Goal: Task Accomplishment & Management: Manage account settings

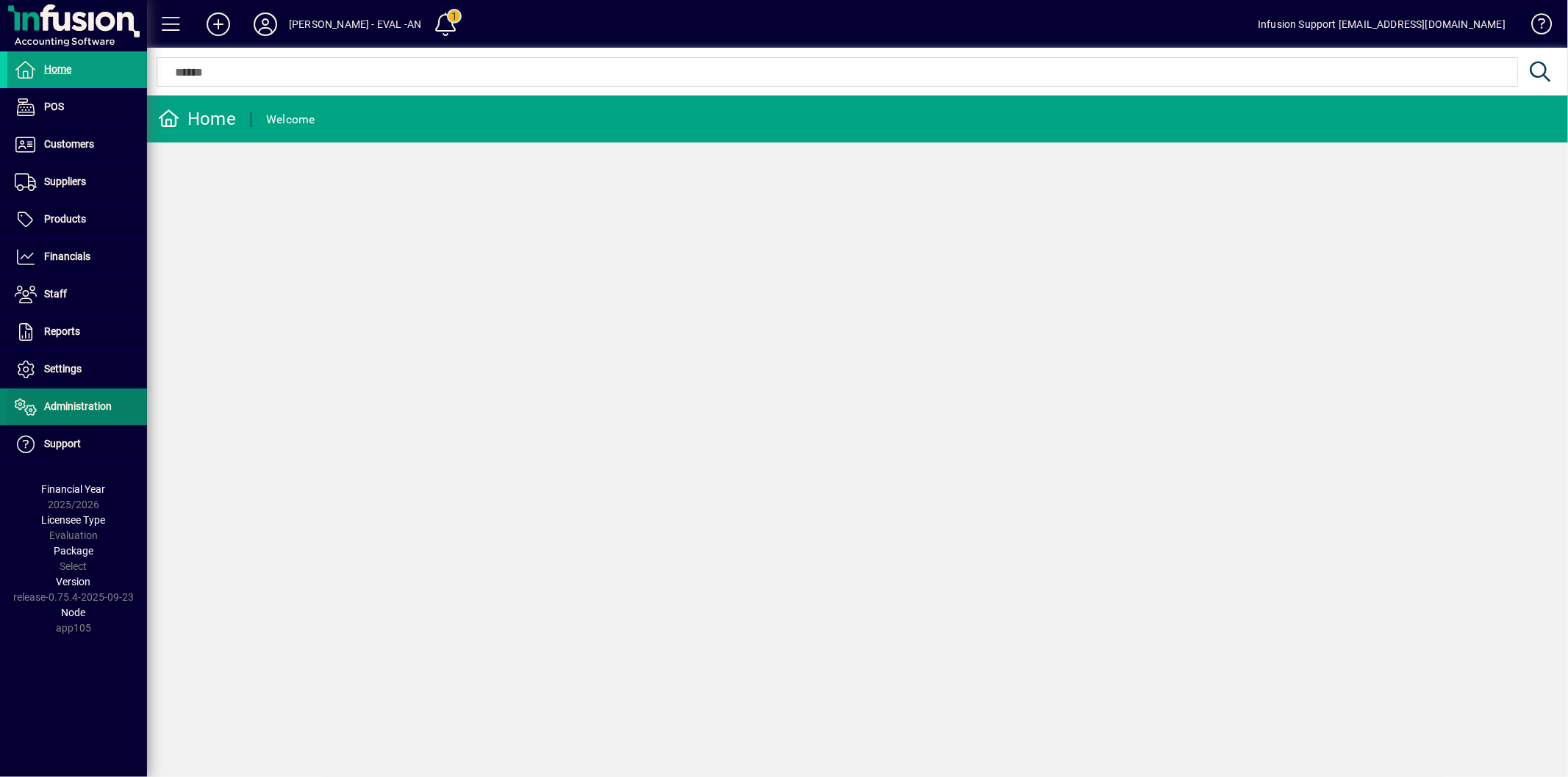
click at [105, 404] on span "Administration" at bounding box center [78, 406] width 68 height 12
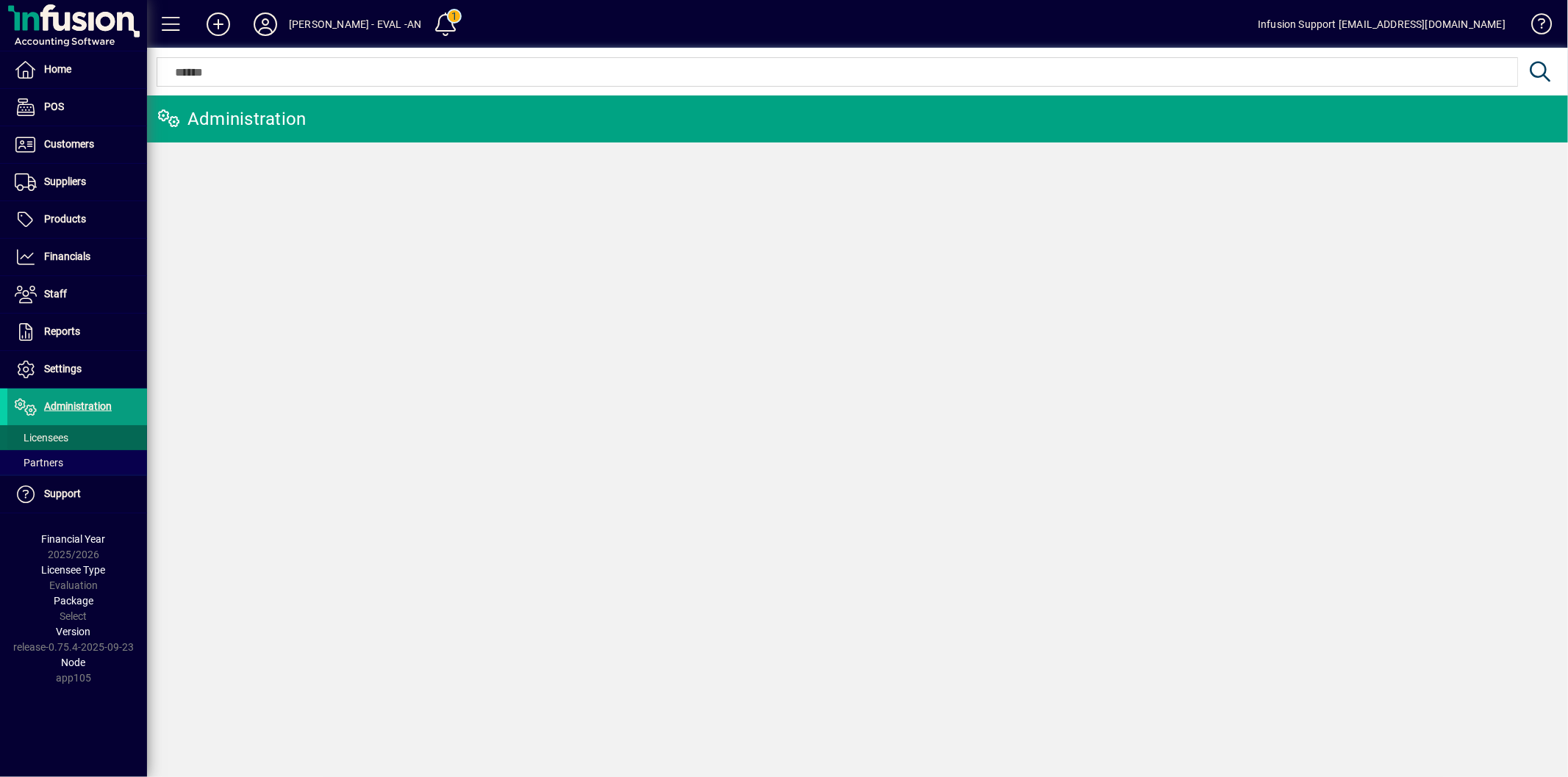
click at [86, 440] on span at bounding box center [77, 437] width 140 height 35
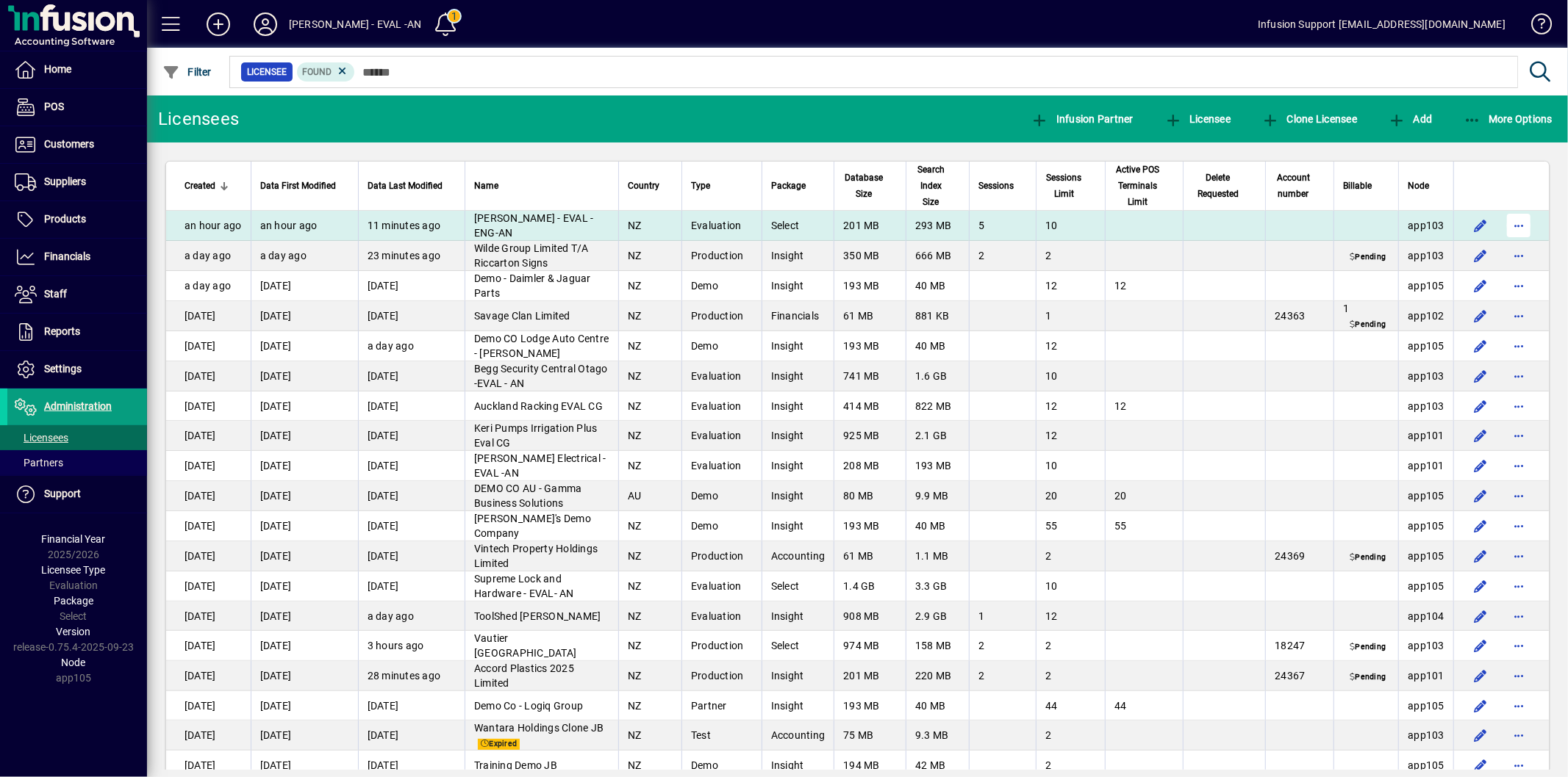
click at [1507, 223] on span "button" at bounding box center [1518, 226] width 35 height 35
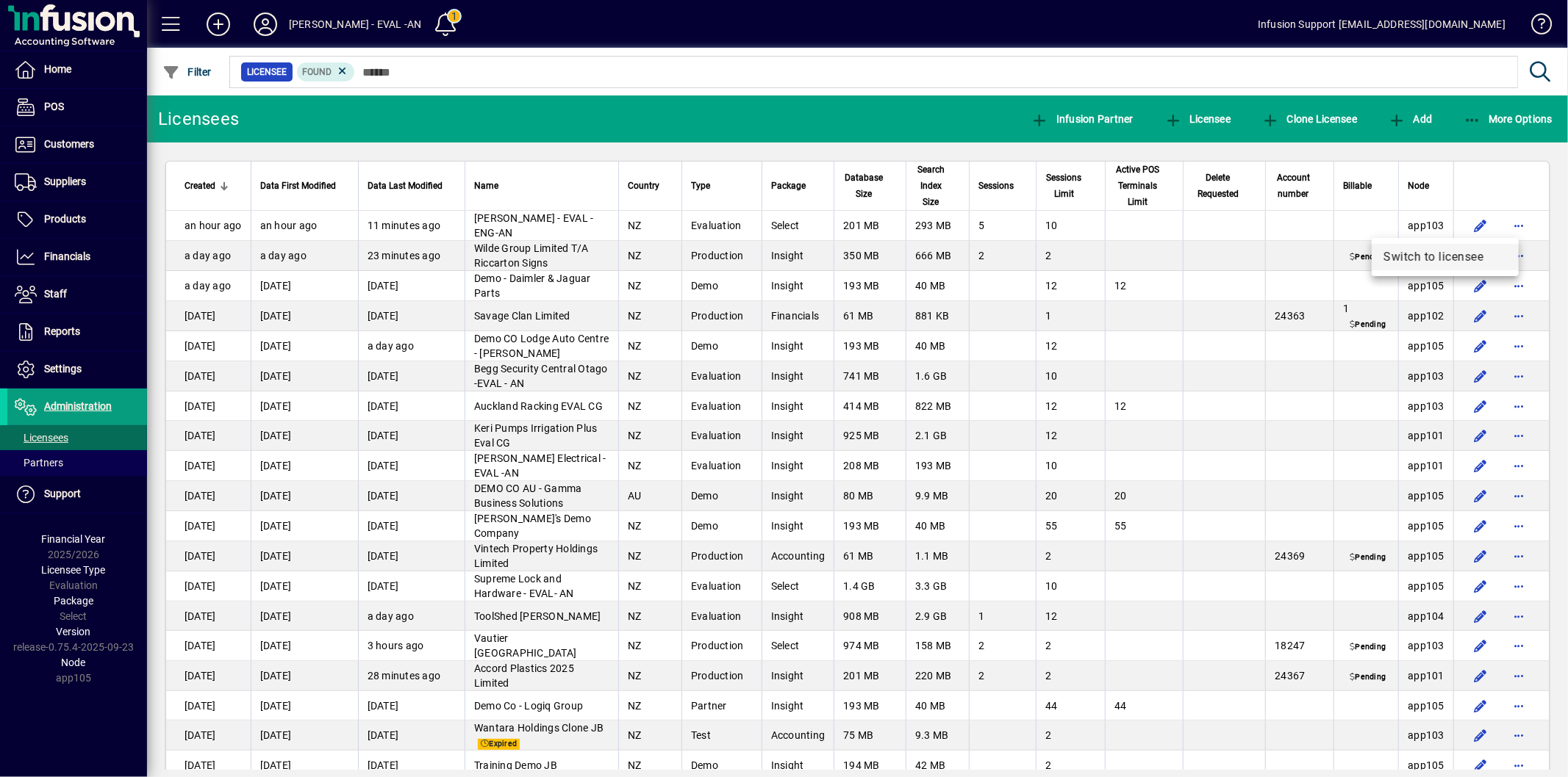
click at [1441, 251] on span "Switch to licensee" at bounding box center [1445, 257] width 124 height 17
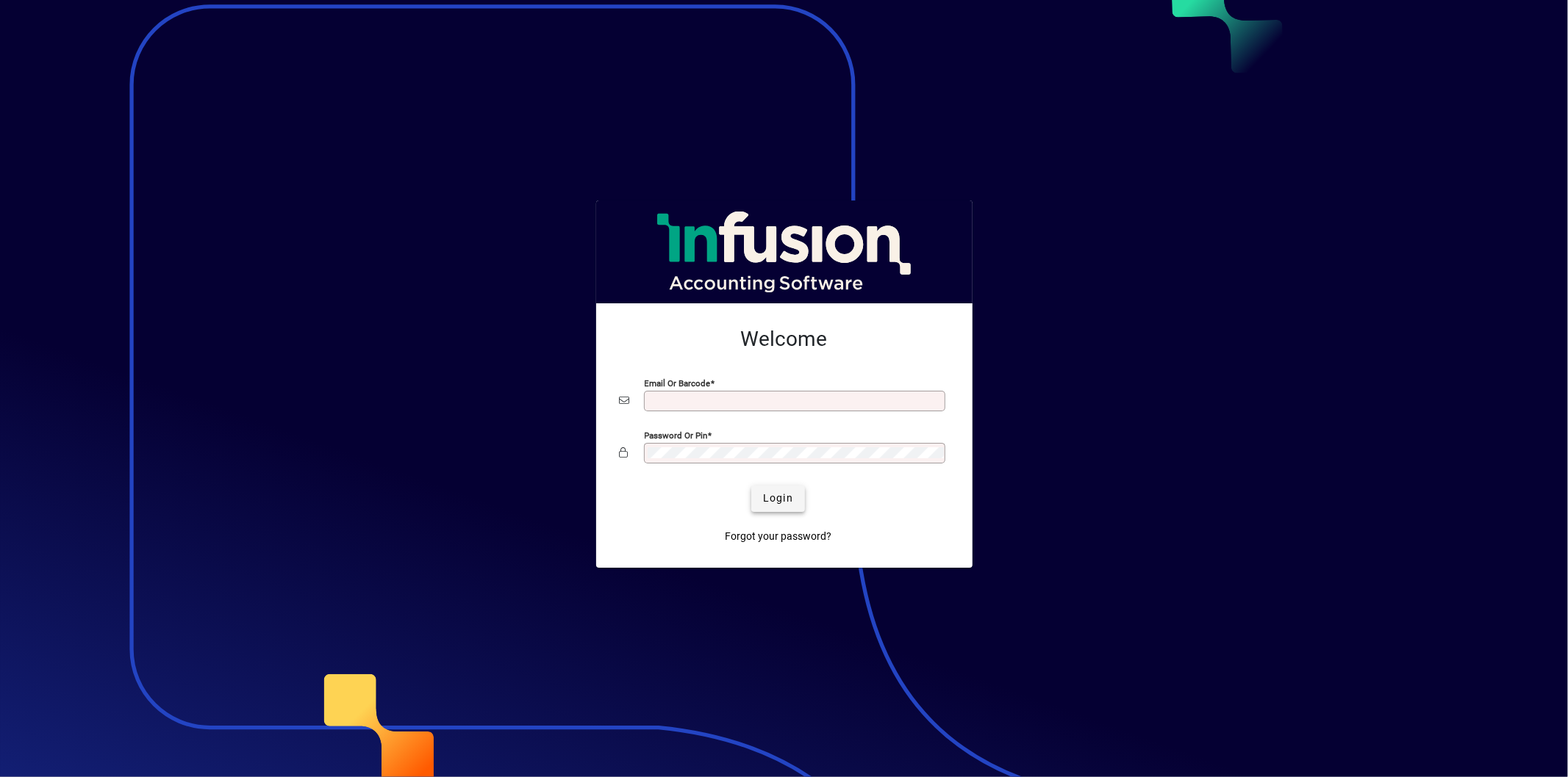
type input "**********"
click at [768, 488] on span "submit" at bounding box center [777, 499] width 54 height 35
